Goal: Information Seeking & Learning: Learn about a topic

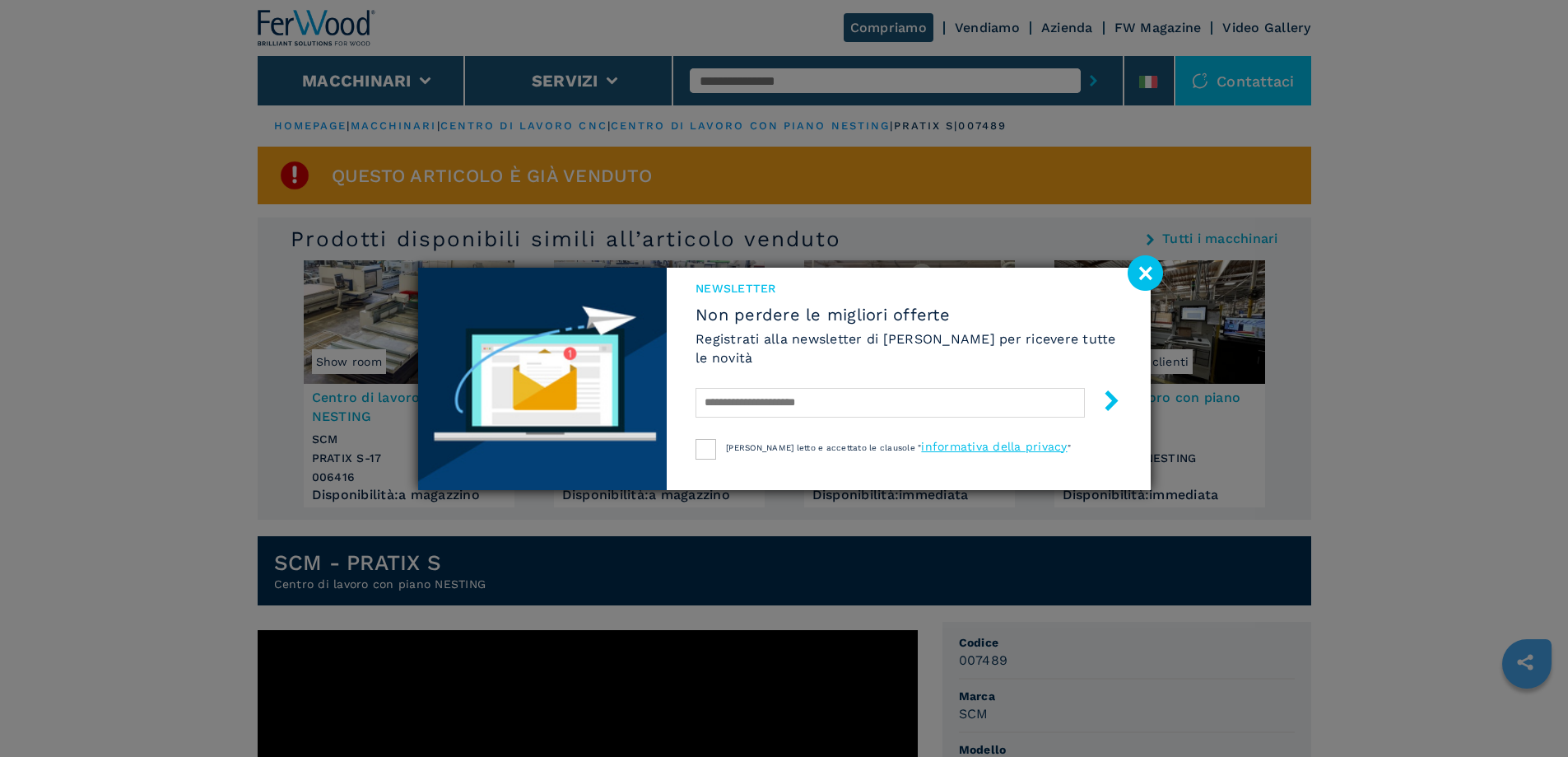
click at [1045, 269] on image at bounding box center [1145, 273] width 36 height 36
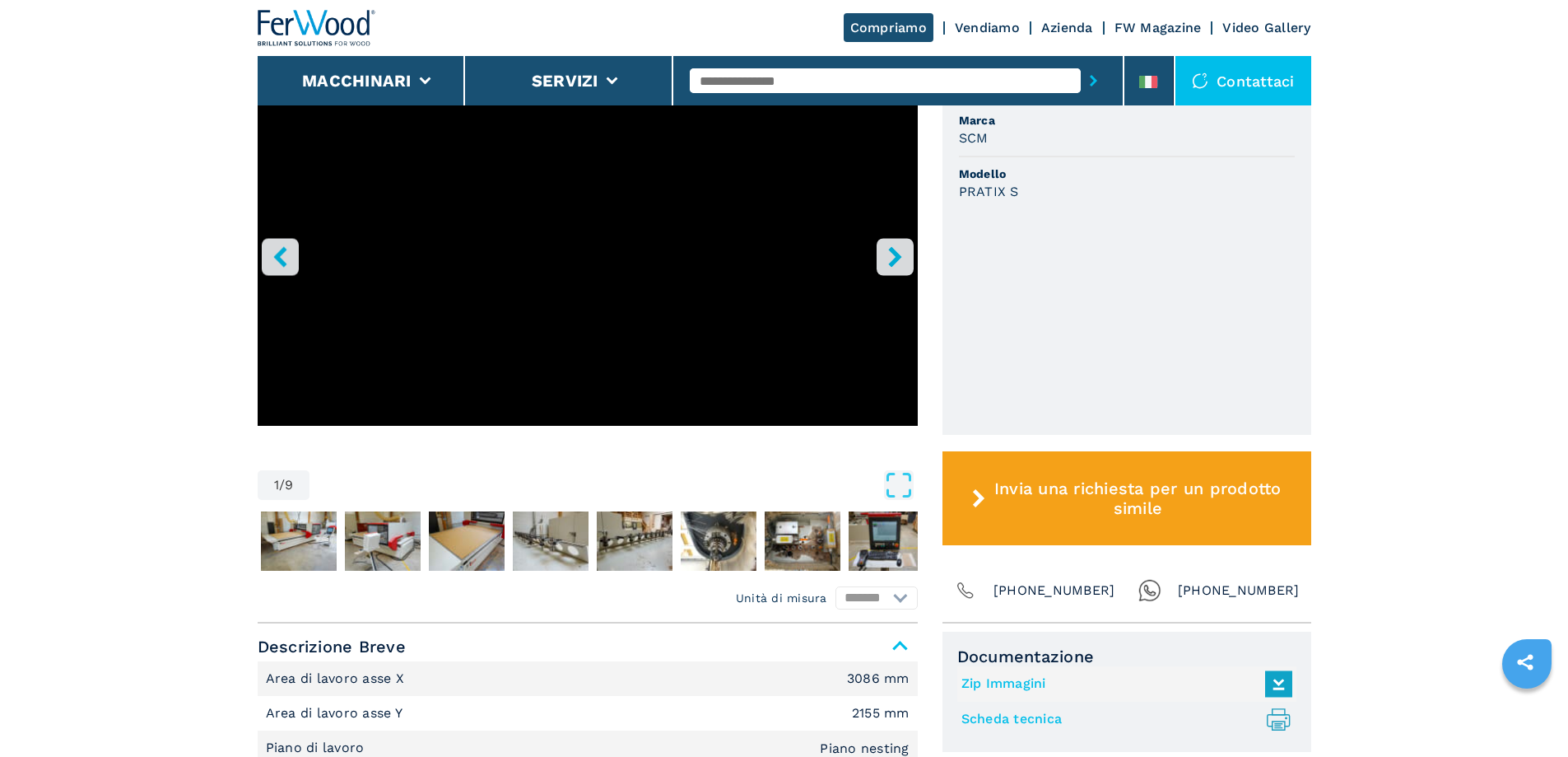
scroll to position [576, 0]
click at [359, 504] on img "Go to Slide 3" at bounding box center [383, 540] width 76 height 60
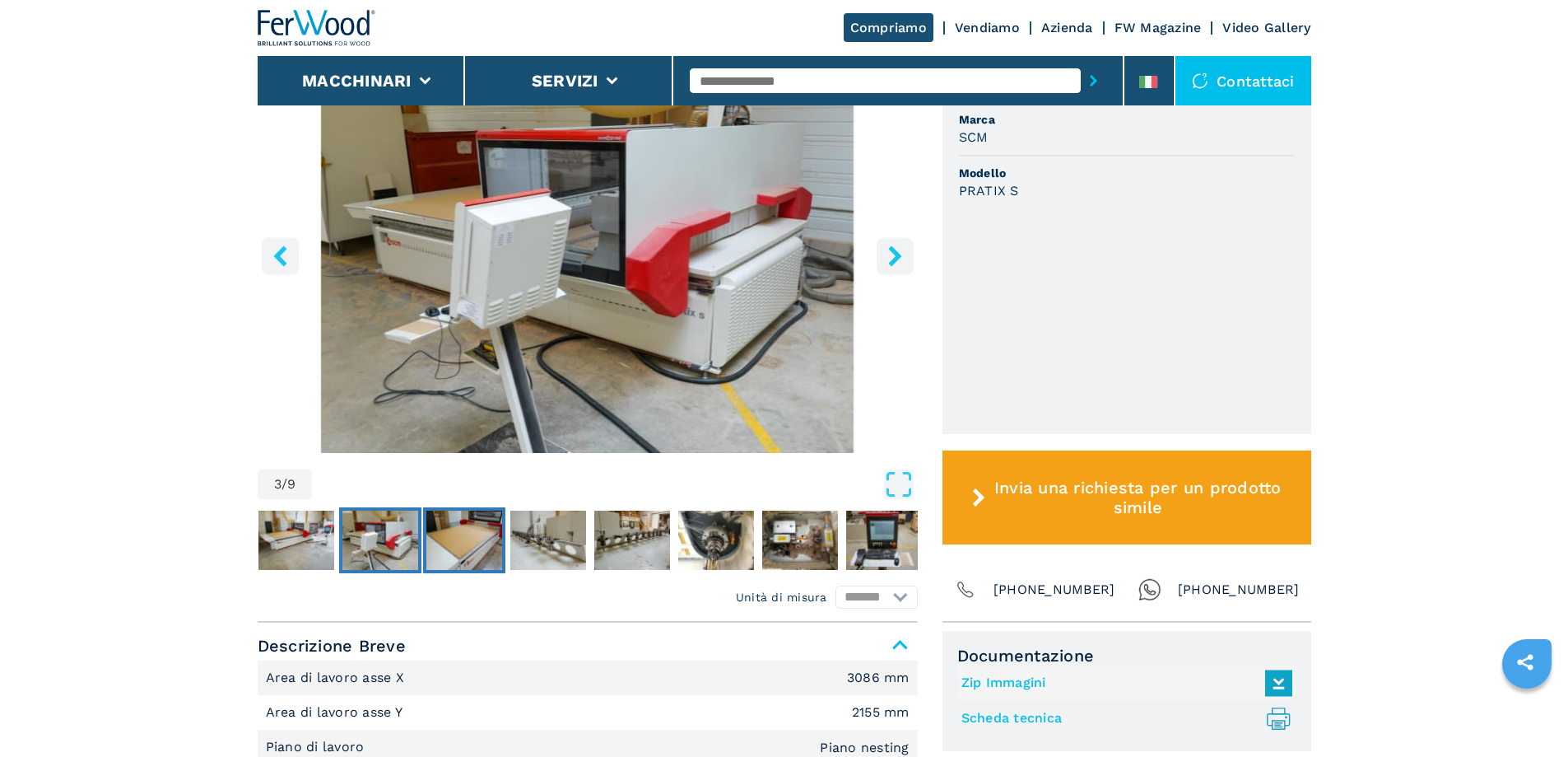
click at [447, 504] on img "Go to Slide 4" at bounding box center [464, 540] width 76 height 60
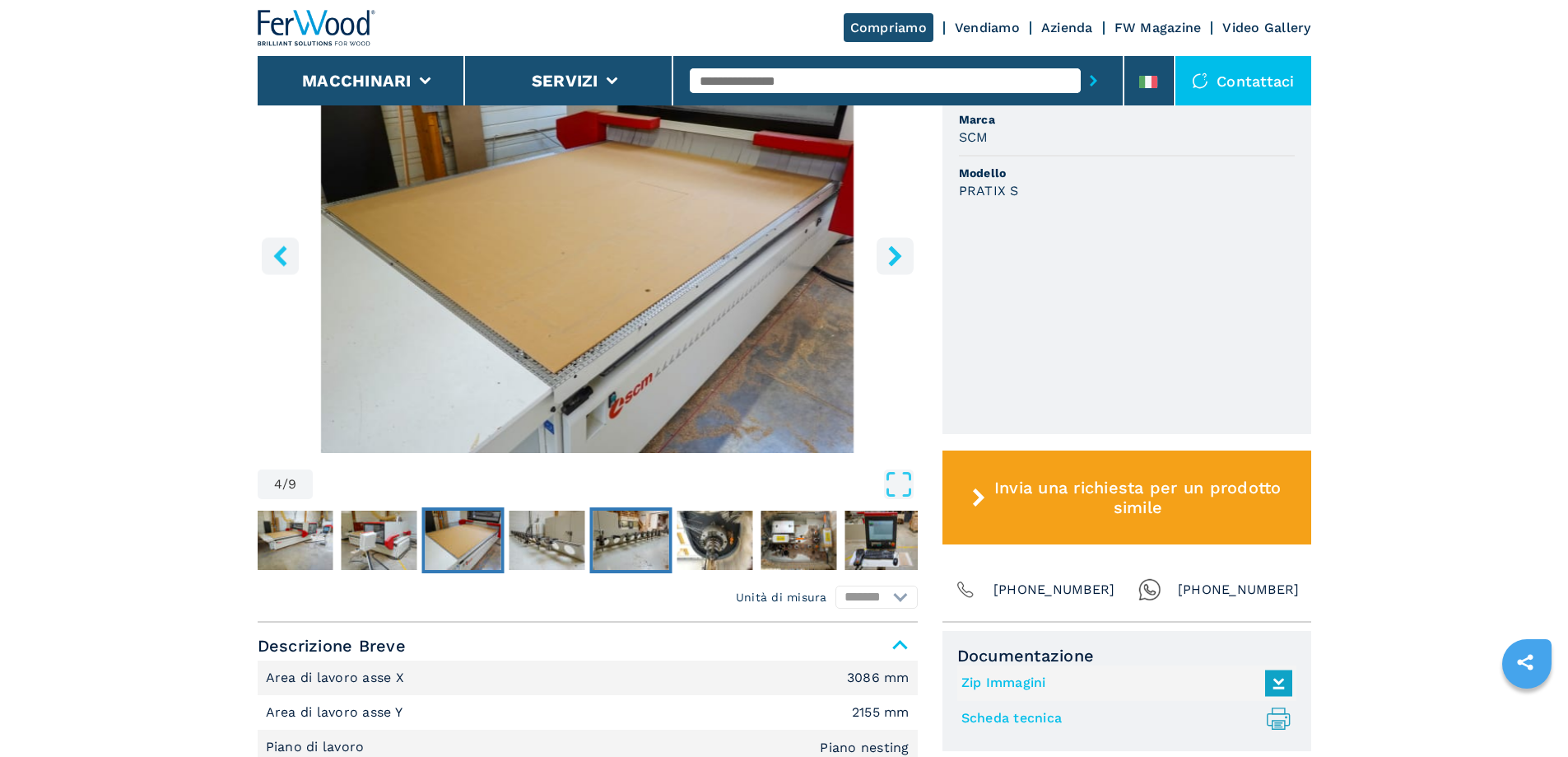
click at [617, 504] on img "Go to Slide 6" at bounding box center [630, 540] width 76 height 60
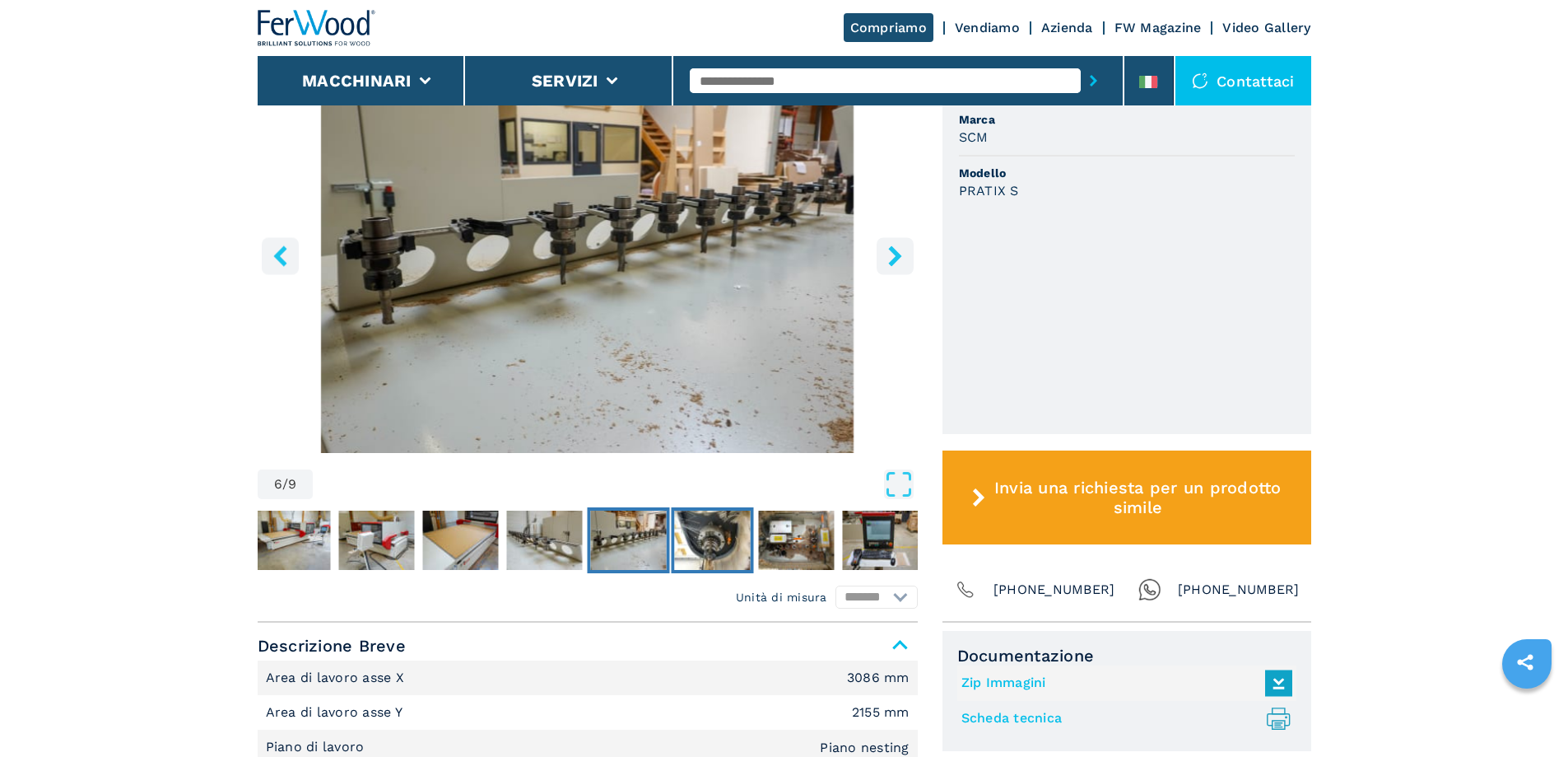
click at [703, 504] on img "Go to Slide 7" at bounding box center [712, 540] width 76 height 60
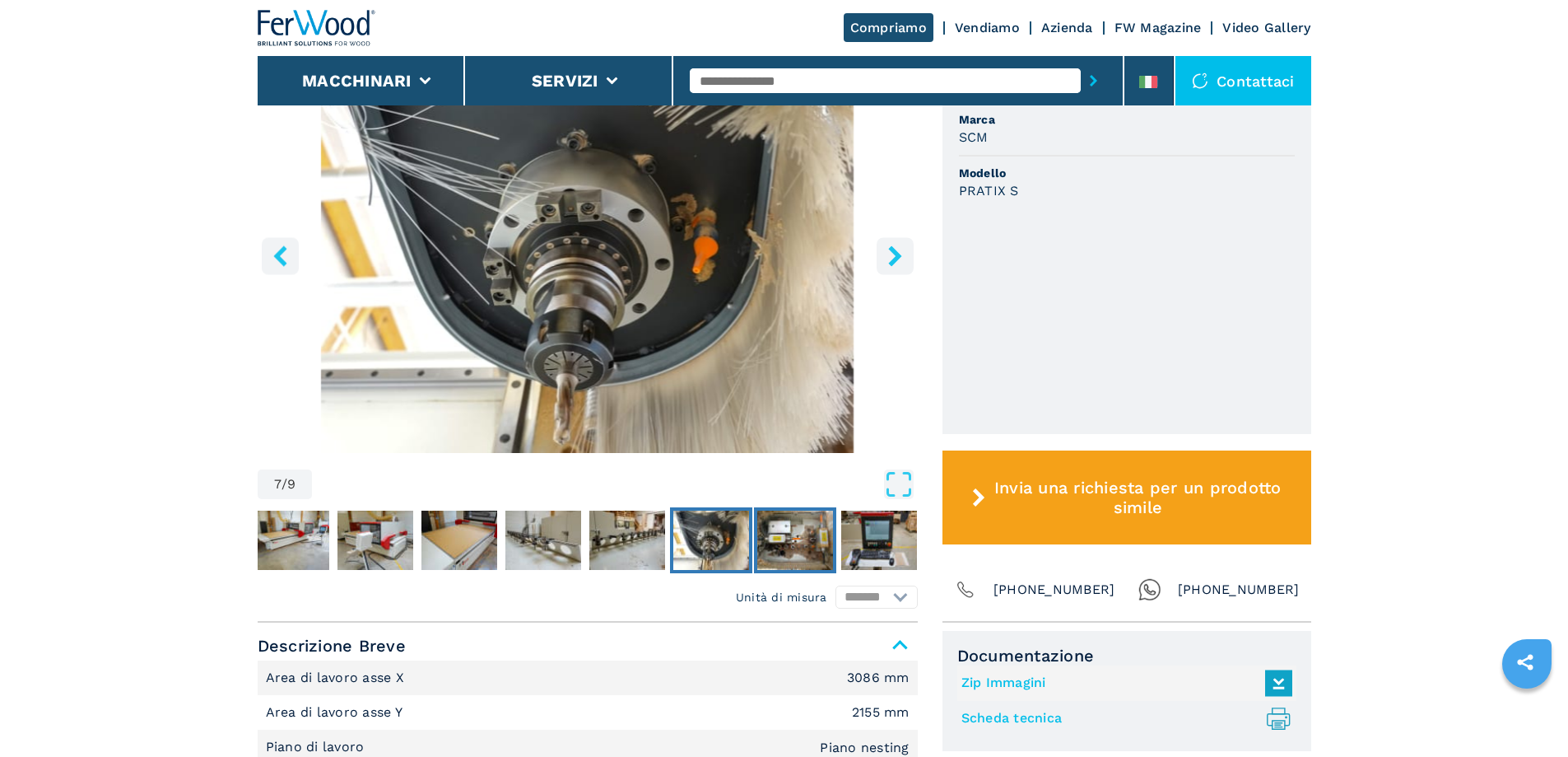
click at [778, 504] on img "Go to Slide 8" at bounding box center [795, 540] width 76 height 60
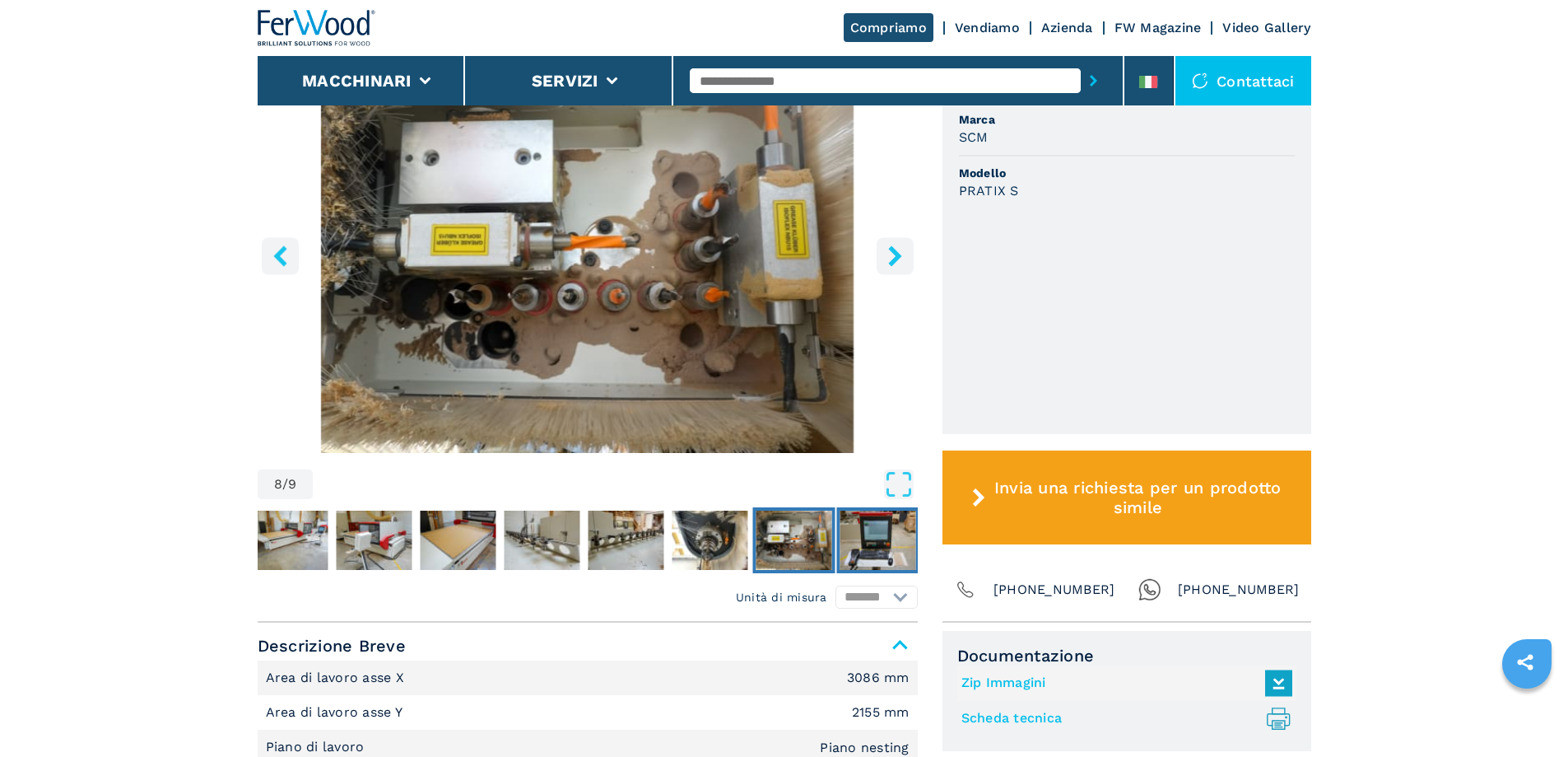
click at [868, 504] on img "Go to Slide 9" at bounding box center [877, 540] width 76 height 60
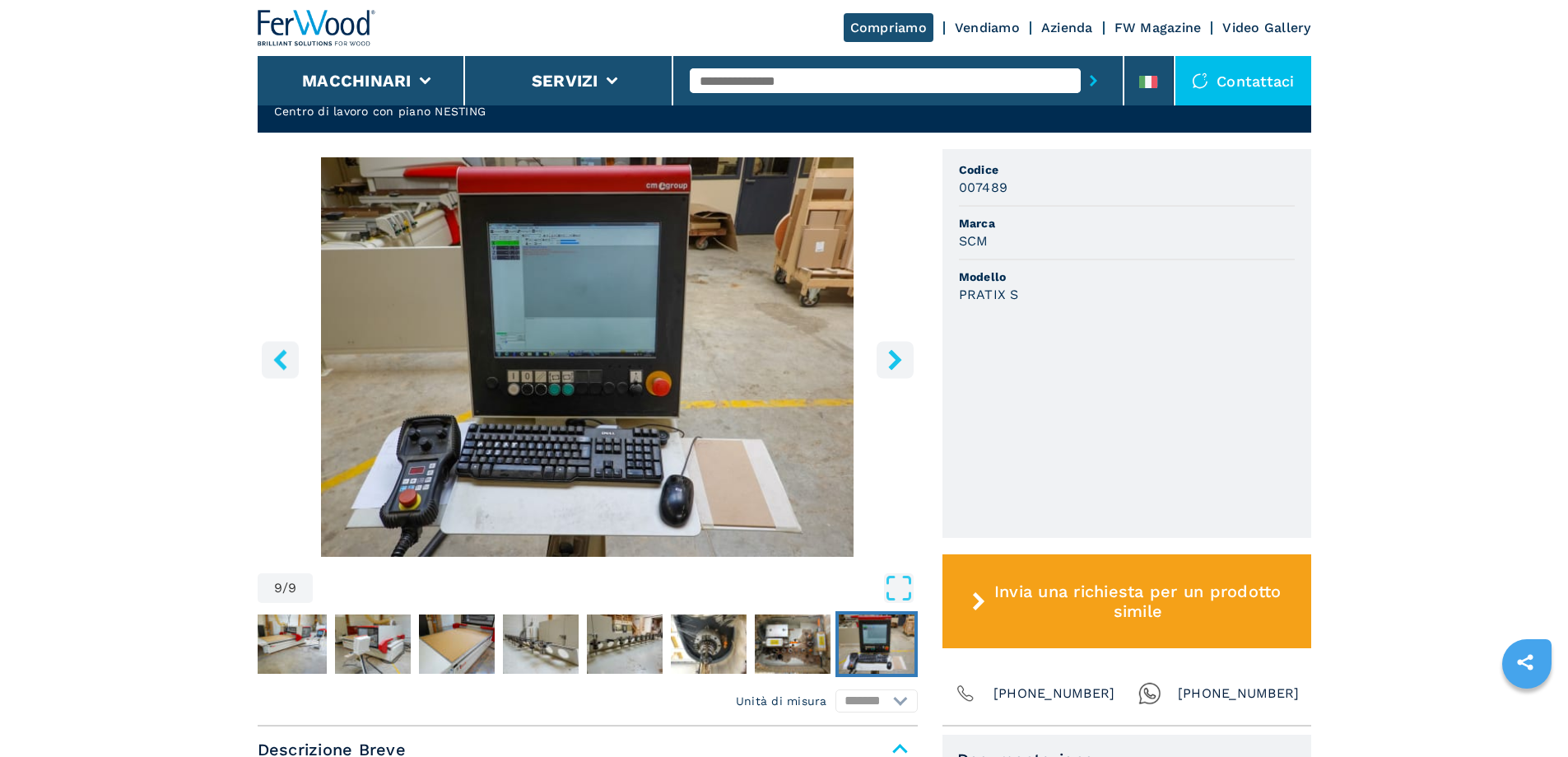
scroll to position [494, 0]
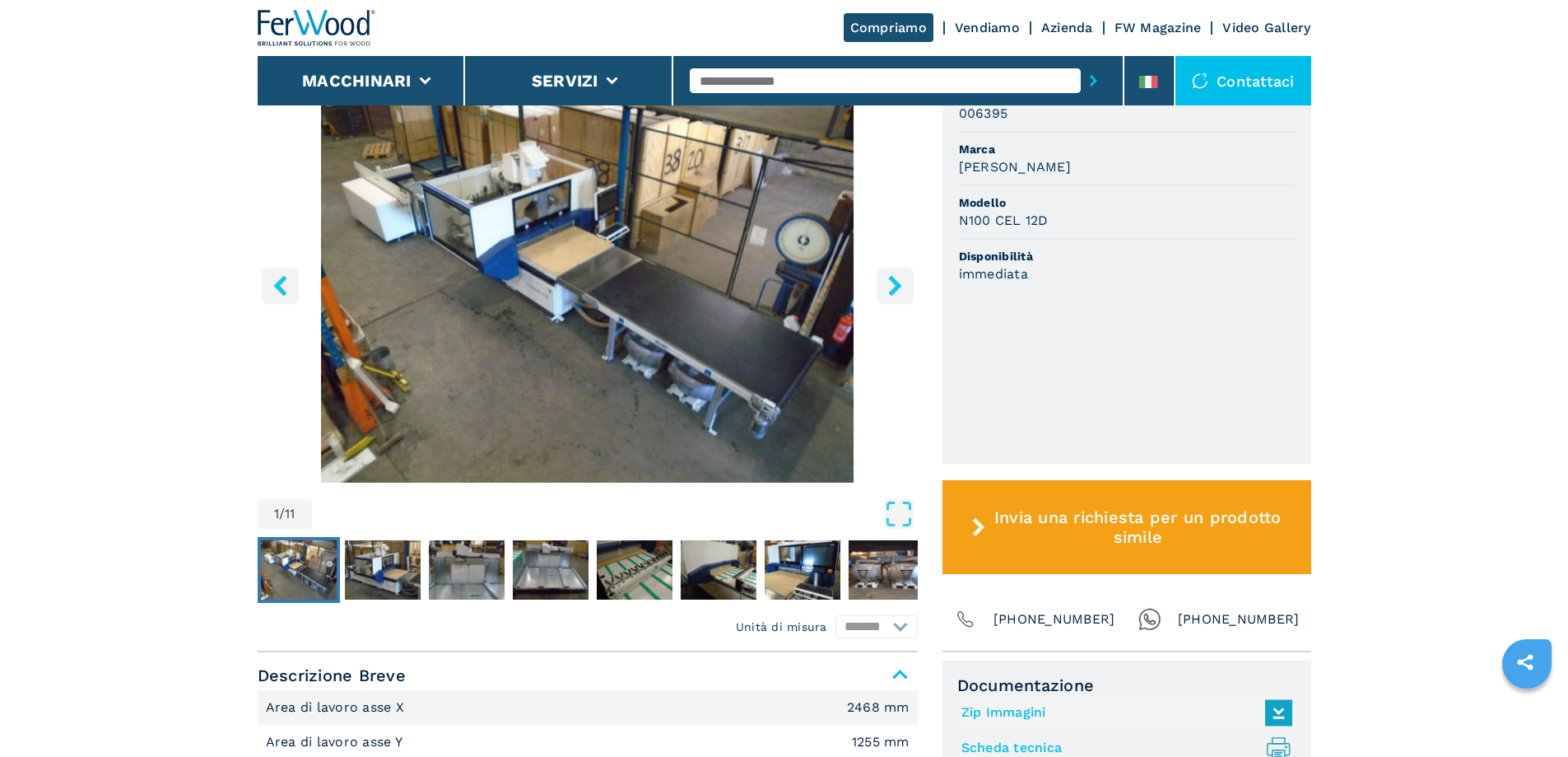
scroll to position [575, 0]
